Goal: Find specific page/section: Find specific page/section

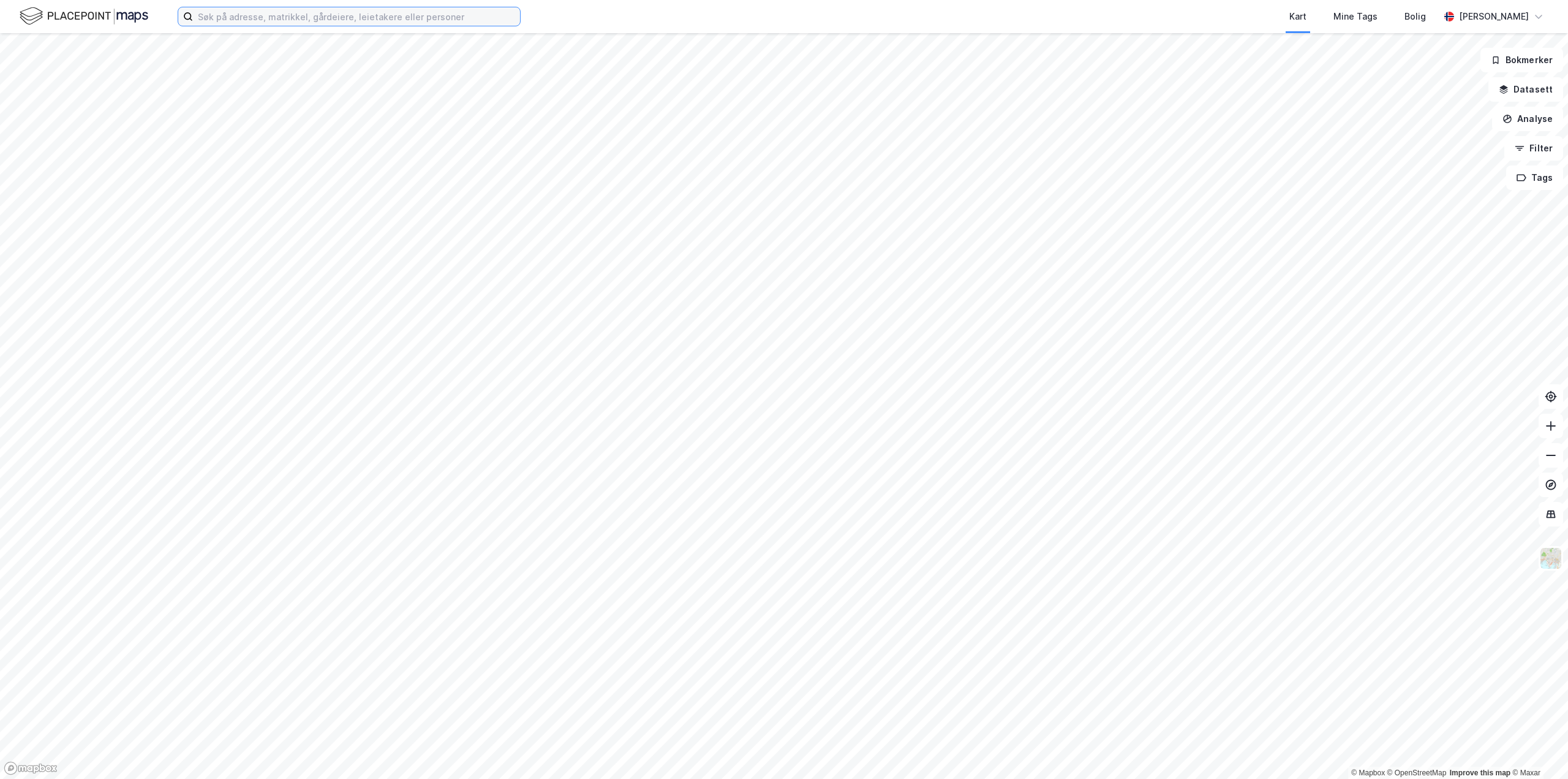
click at [356, 16] on input at bounding box center [356, 16] width 327 height 19
paste input "Baco Eiendom AS"
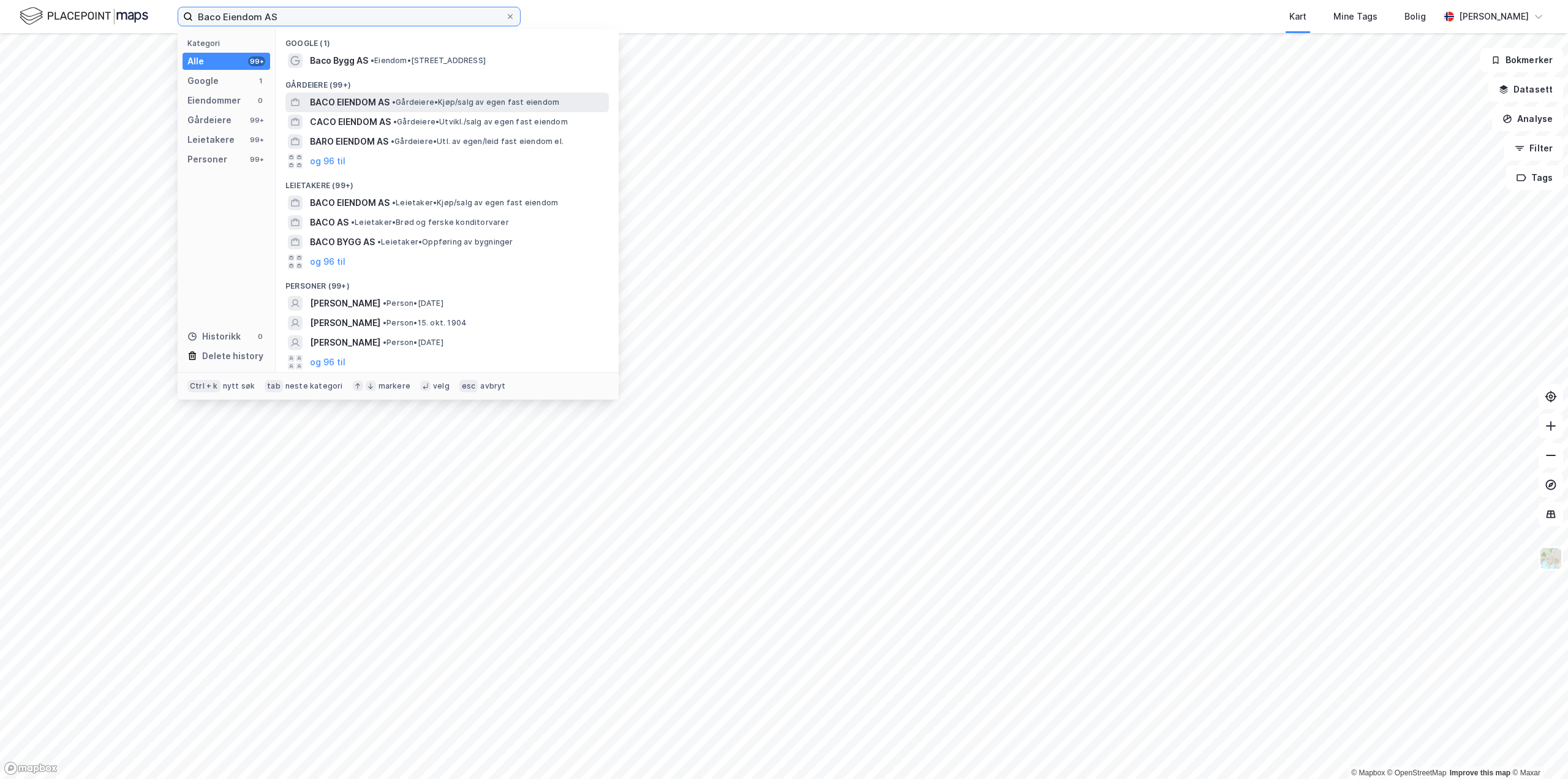
type input "Baco Eiendom AS"
click at [387, 105] on span "BACO EIENDOM AS" at bounding box center [349, 102] width 80 height 15
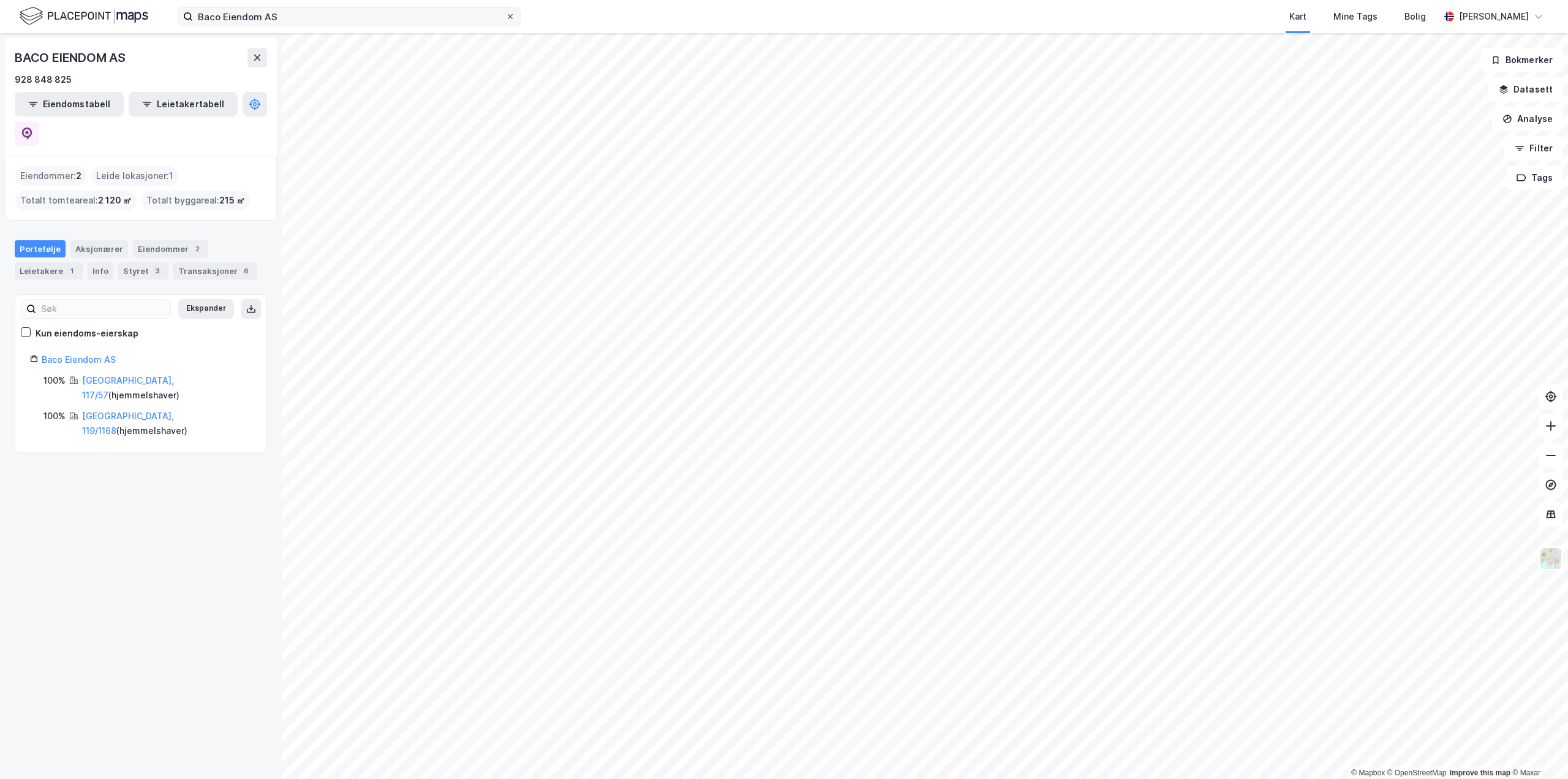
click at [514, 19] on label "Baco Eiendom AS" at bounding box center [348, 16] width 343 height 19
click at [505, 19] on input "Baco Eiendom AS" at bounding box center [348, 16] width 312 height 19
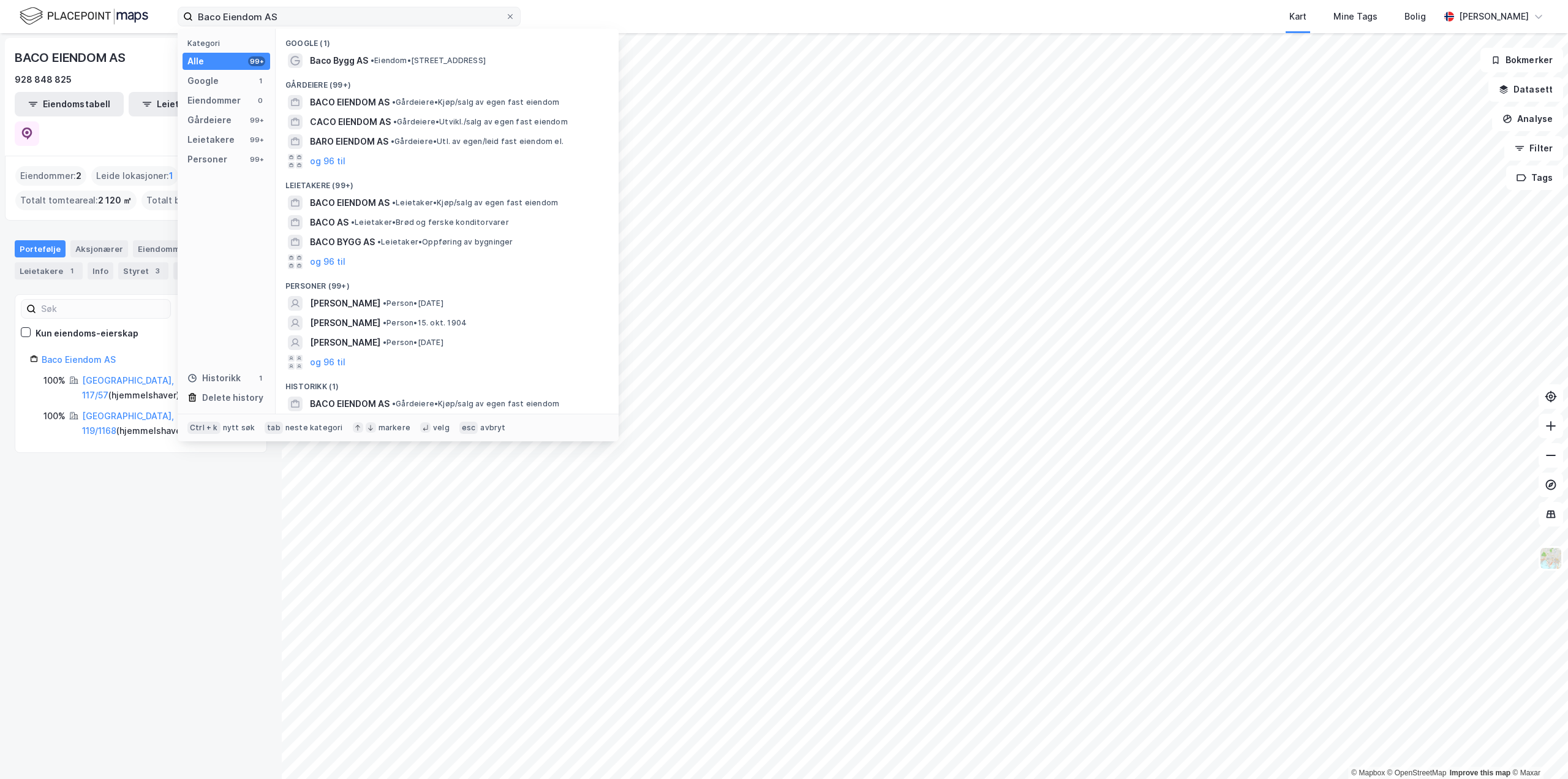
click at [518, 23] on label "Baco Eiendom AS" at bounding box center [348, 16] width 343 height 19
click at [505, 23] on input "Baco Eiendom AS" at bounding box center [348, 16] width 312 height 19
click at [508, 18] on icon at bounding box center [509, 16] width 7 height 7
click at [505, 18] on input "Baco Eiendom AS" at bounding box center [348, 16] width 312 height 19
